Goal: Transaction & Acquisition: Purchase product/service

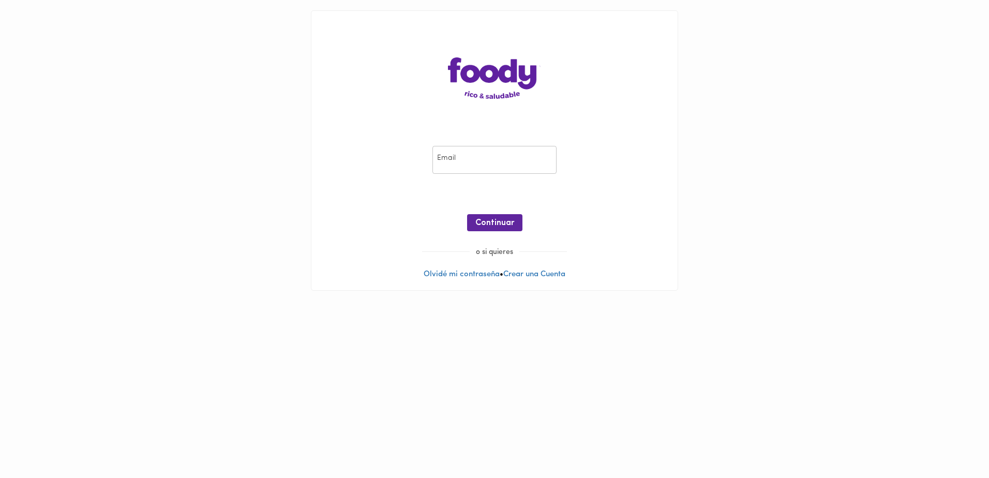
click at [468, 157] on input "email" at bounding box center [494, 160] width 124 height 28
type input "[EMAIL_ADDRESS][DOMAIN_NAME]"
click at [488, 202] on div "Email [EMAIL_ADDRESS][DOMAIN_NAME] Email ¡Oops! Recuperar Clave Continuar" at bounding box center [494, 191] width 345 height 112
click at [497, 227] on span "Continuar" at bounding box center [494, 223] width 39 height 10
click at [484, 159] on input "[EMAIL_ADDRESS][DOMAIN_NAME]" at bounding box center [494, 160] width 124 height 28
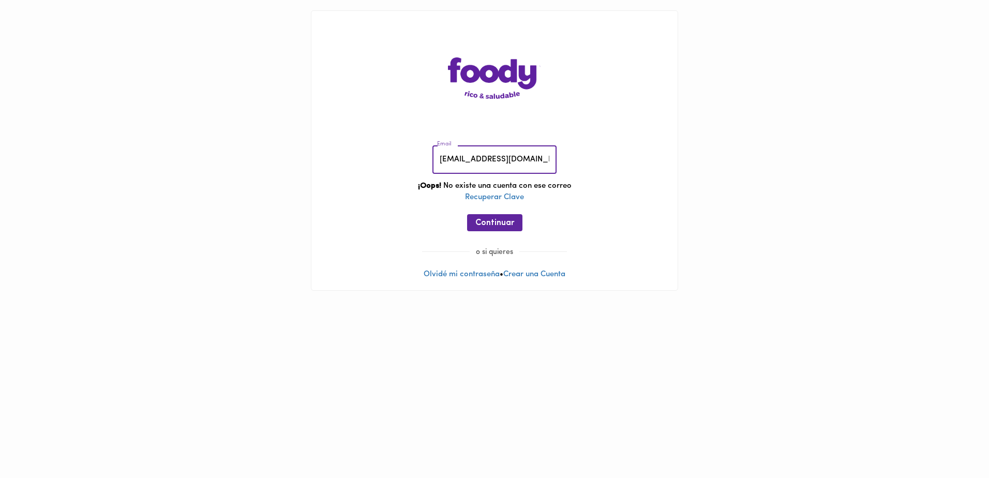
click at [484, 159] on input "[EMAIL_ADDRESS][DOMAIN_NAME]" at bounding box center [494, 160] width 124 height 28
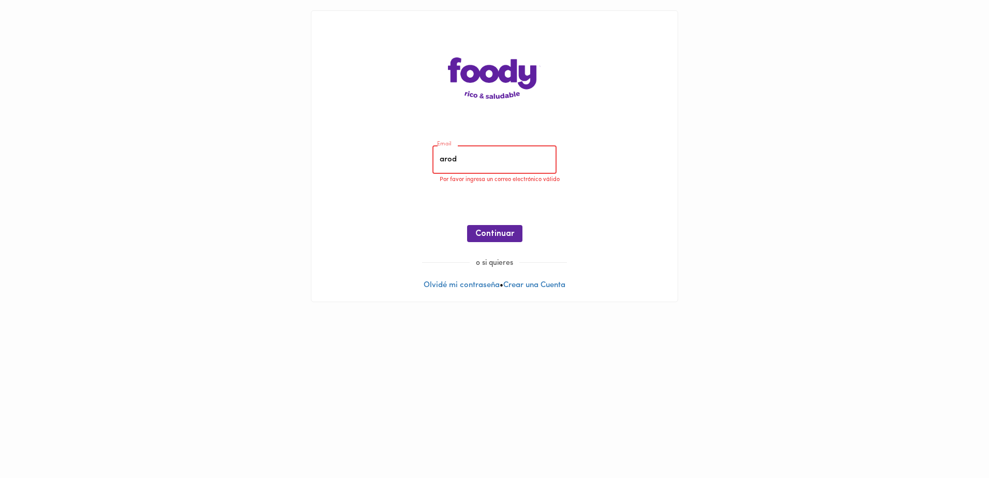
type input "[EMAIL_ADDRESS][DOMAIN_NAME]"
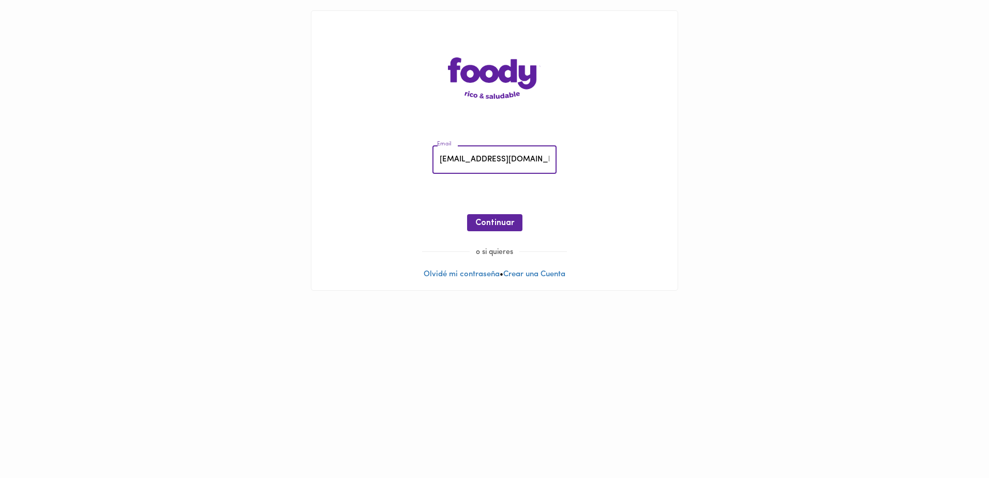
click at [510, 235] on div at bounding box center [494, 239] width 345 height 16
click at [509, 225] on span "Continuar" at bounding box center [494, 223] width 39 height 10
click at [408, 163] on div "Email [EMAIL_ADDRESS][DOMAIN_NAME] Email Contraseña Contraseña ¡Oops! No existe…" at bounding box center [494, 191] width 345 height 112
click at [477, 220] on button "Ingresar" at bounding box center [494, 222] width 49 height 17
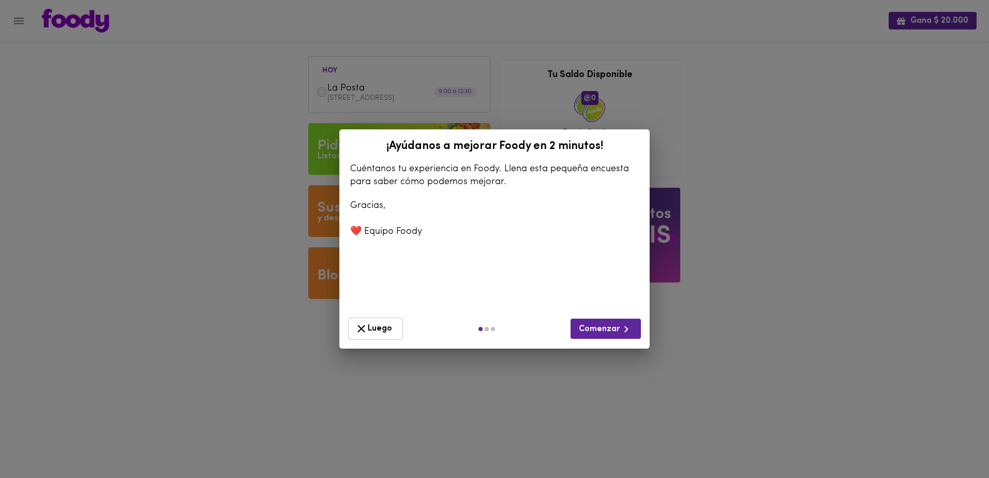
click at [381, 334] on span "Luego" at bounding box center [375, 328] width 41 height 13
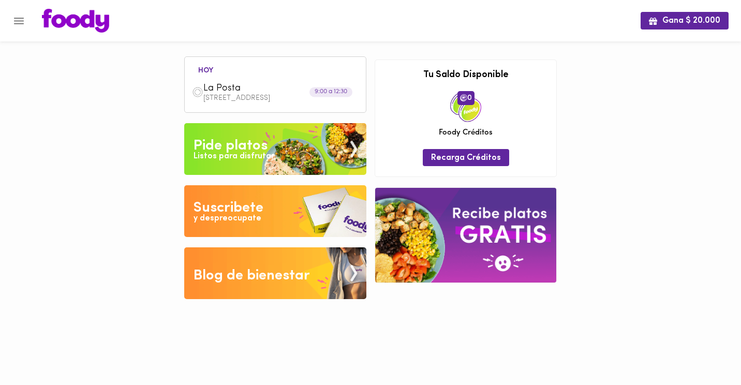
click at [264, 164] on img at bounding box center [275, 149] width 182 height 52
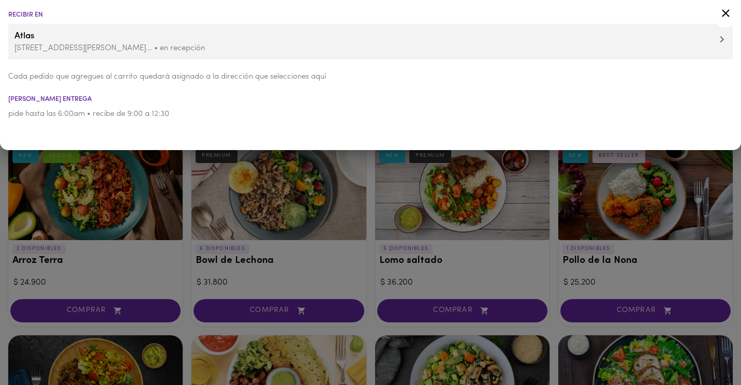
click at [726, 14] on icon at bounding box center [725, 13] width 8 height 8
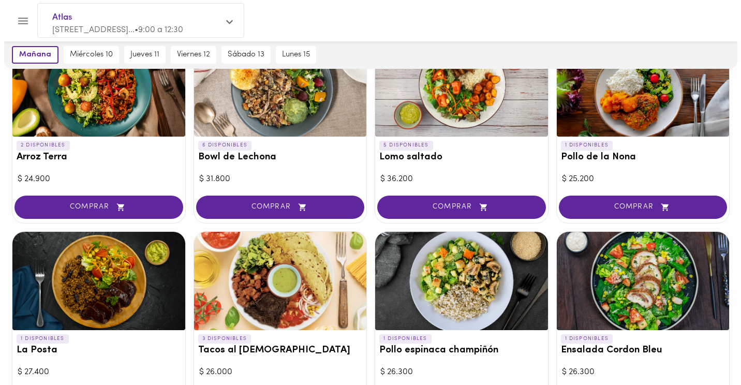
scroll to position [52, 0]
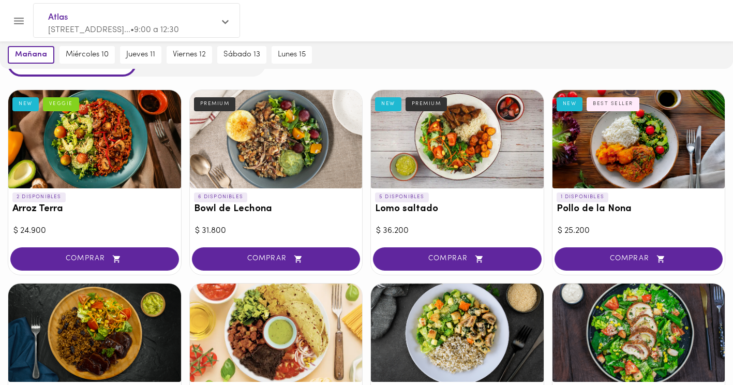
click at [476, 141] on div at bounding box center [457, 139] width 173 height 98
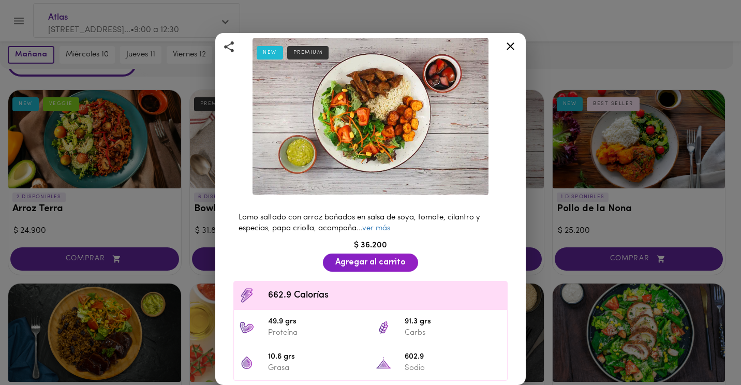
scroll to position [132, 0]
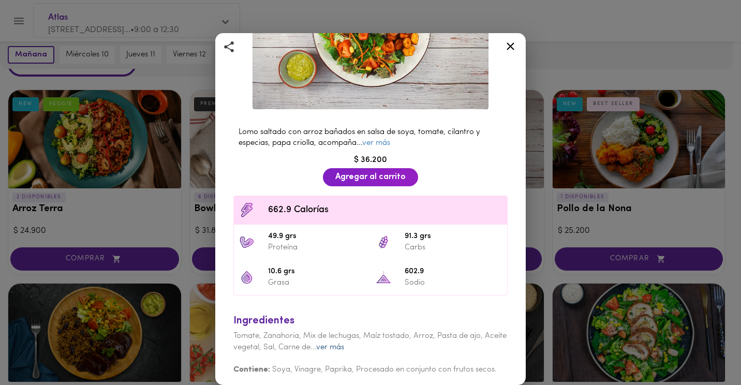
click at [344, 345] on link "ver más" at bounding box center [330, 347] width 28 height 8
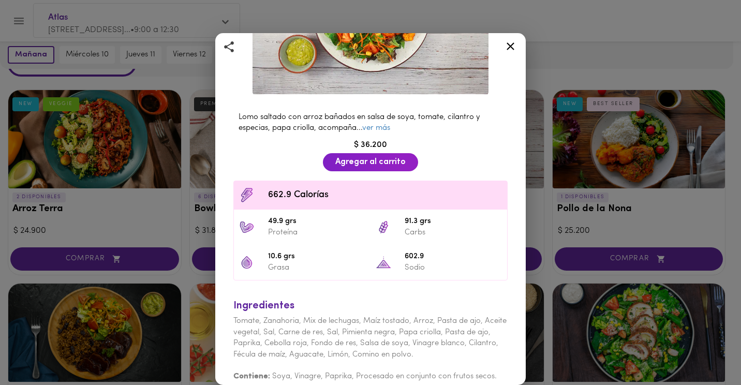
scroll to position [154, 0]
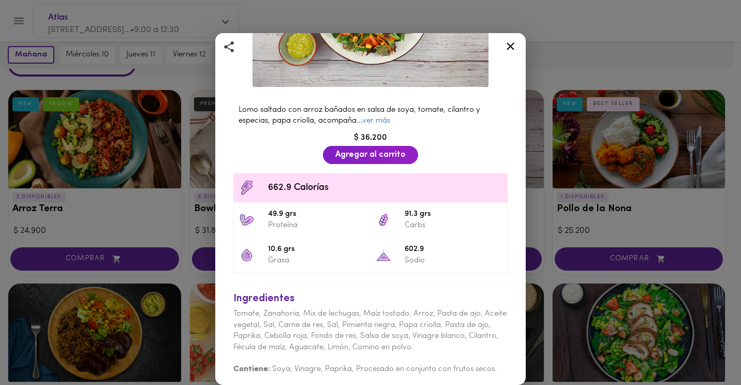
click at [500, 51] on div at bounding box center [510, 48] width 25 height 25
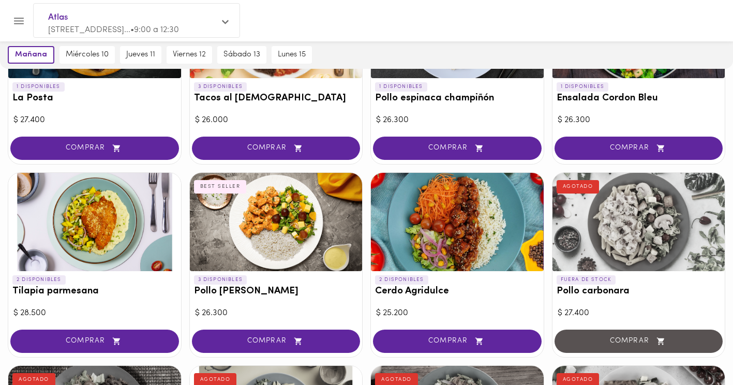
scroll to position [362, 0]
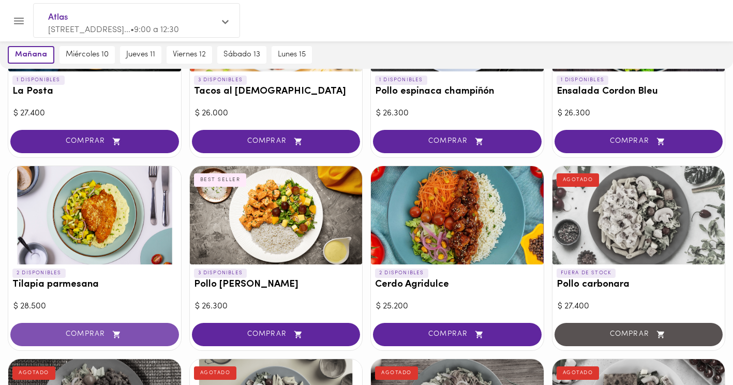
click at [111, 337] on icon "button" at bounding box center [116, 334] width 13 height 9
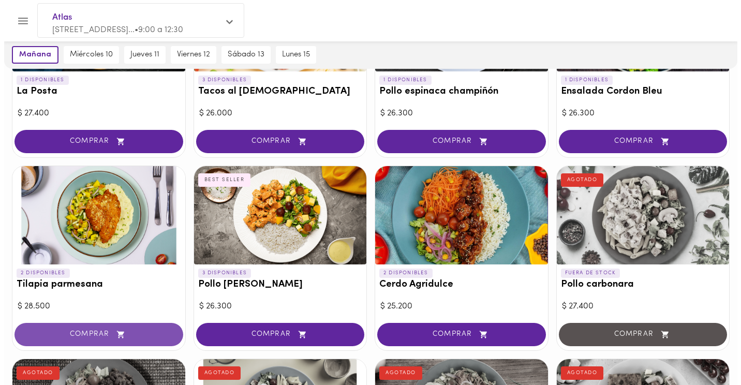
scroll to position [363, 0]
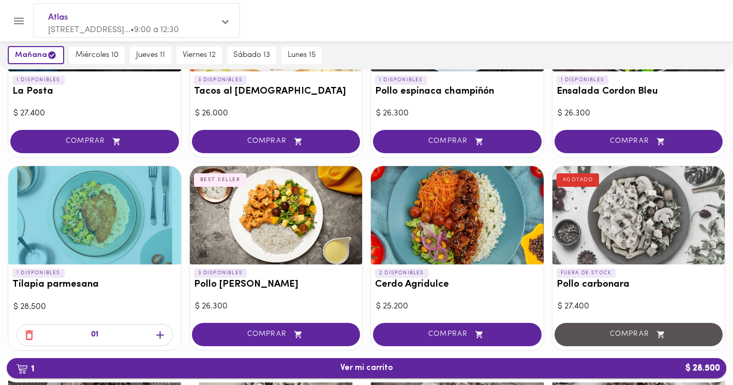
click at [205, 366] on span "1 Ver mi carrito $ 28.500" at bounding box center [366, 368] width 703 height 10
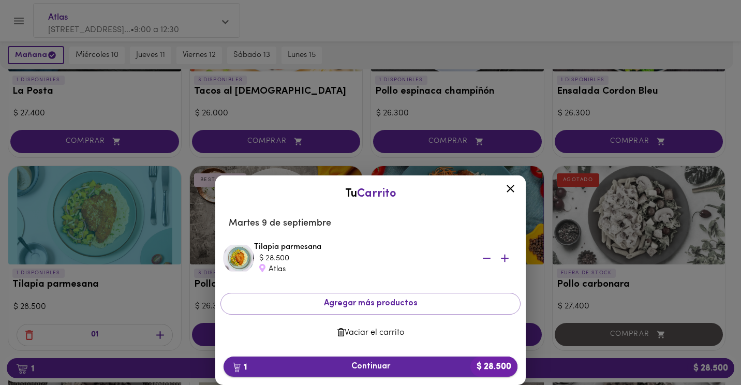
click at [281, 364] on span "1 Continuar $ 28.500" at bounding box center [370, 367] width 277 height 10
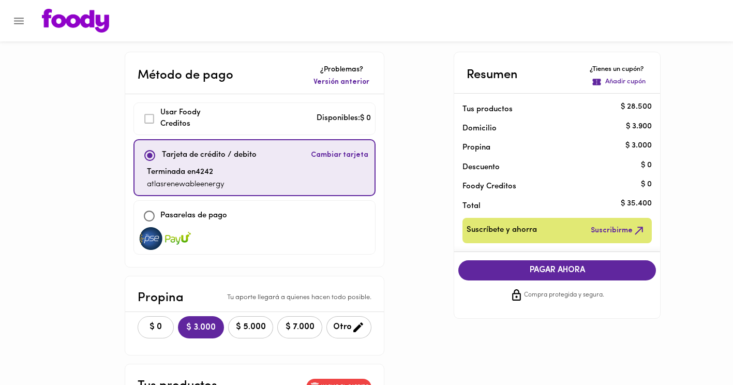
click at [139, 327] on button "$ 0" at bounding box center [156, 327] width 36 height 22
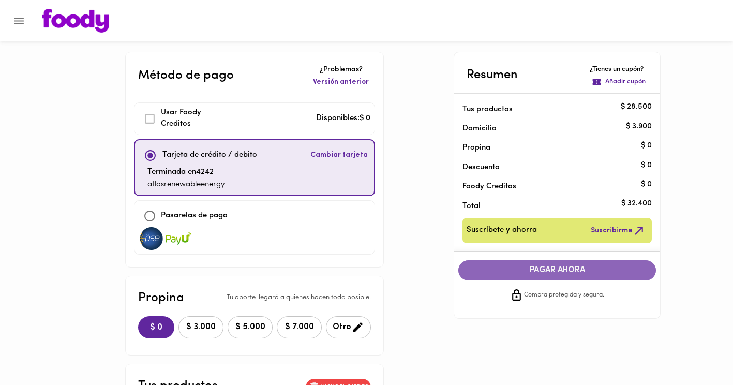
click at [502, 268] on span "PAGAR AHORA" at bounding box center [557, 270] width 177 height 10
